Goal: Information Seeking & Learning: Learn about a topic

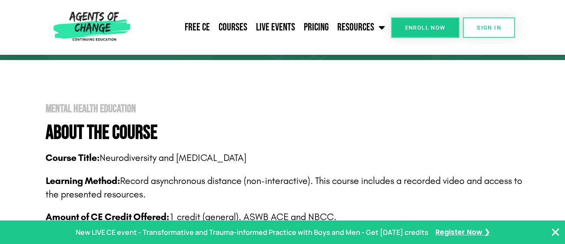
scroll to position [141, 0]
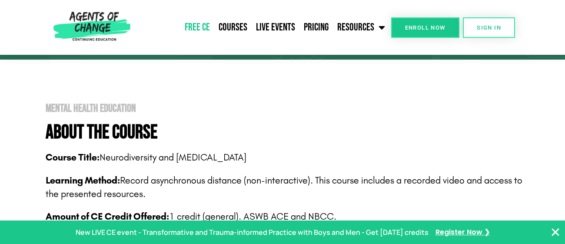
click at [193, 27] on link "Free CE" at bounding box center [197, 28] width 34 height 22
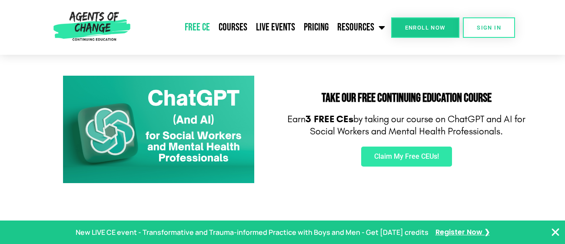
click at [260, 117] on link at bounding box center [158, 130] width 239 height 108
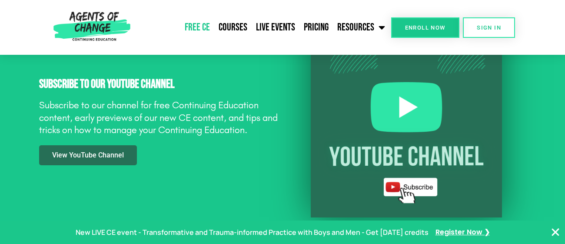
scroll to position [788, 0]
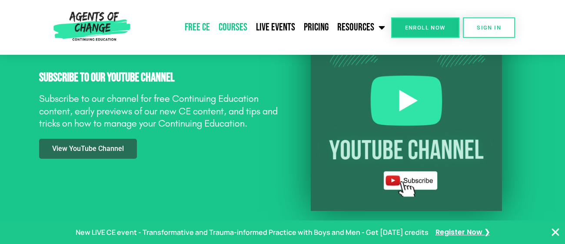
click at [238, 27] on link "Courses" at bounding box center [232, 28] width 37 height 22
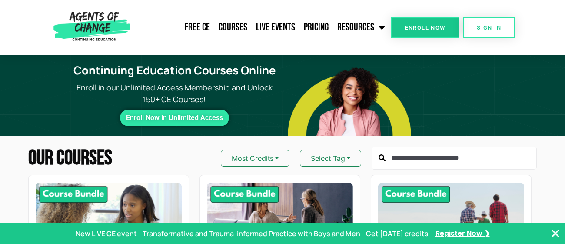
click at [423, 155] on input "text" at bounding box center [454, 158] width 165 height 23
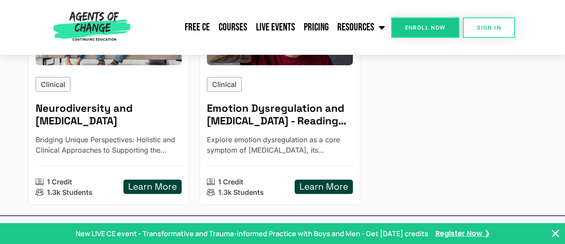
scroll to position [198, 0]
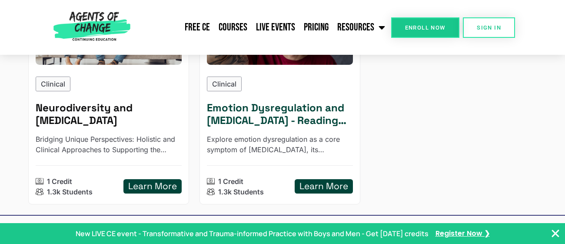
type input "****"
click at [288, 113] on h5 "Emotion Dysregulation and Adult ADHD - Reading Based" at bounding box center [280, 114] width 146 height 25
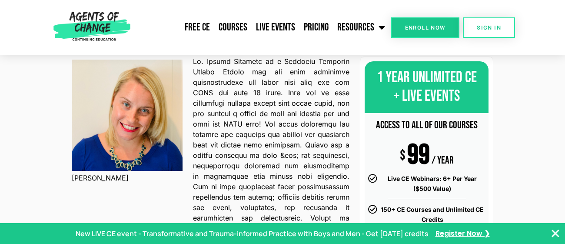
scroll to position [536, 0]
